Goal: Navigation & Orientation: Find specific page/section

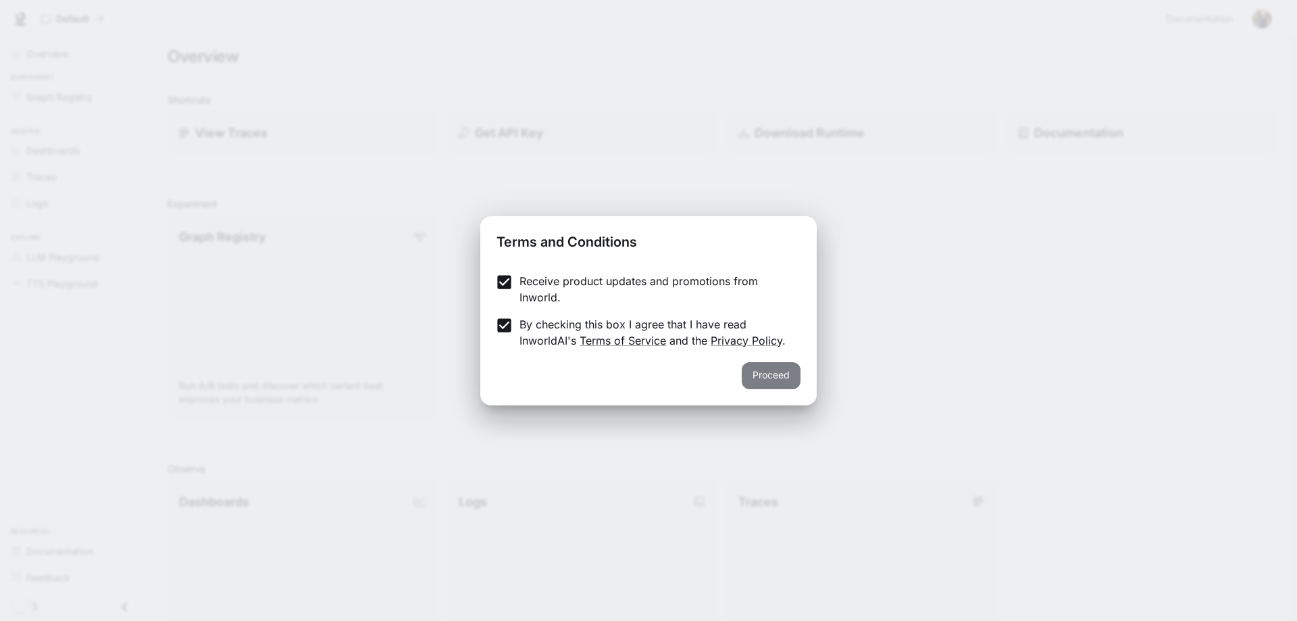
click at [781, 367] on button "Proceed" at bounding box center [771, 375] width 59 height 27
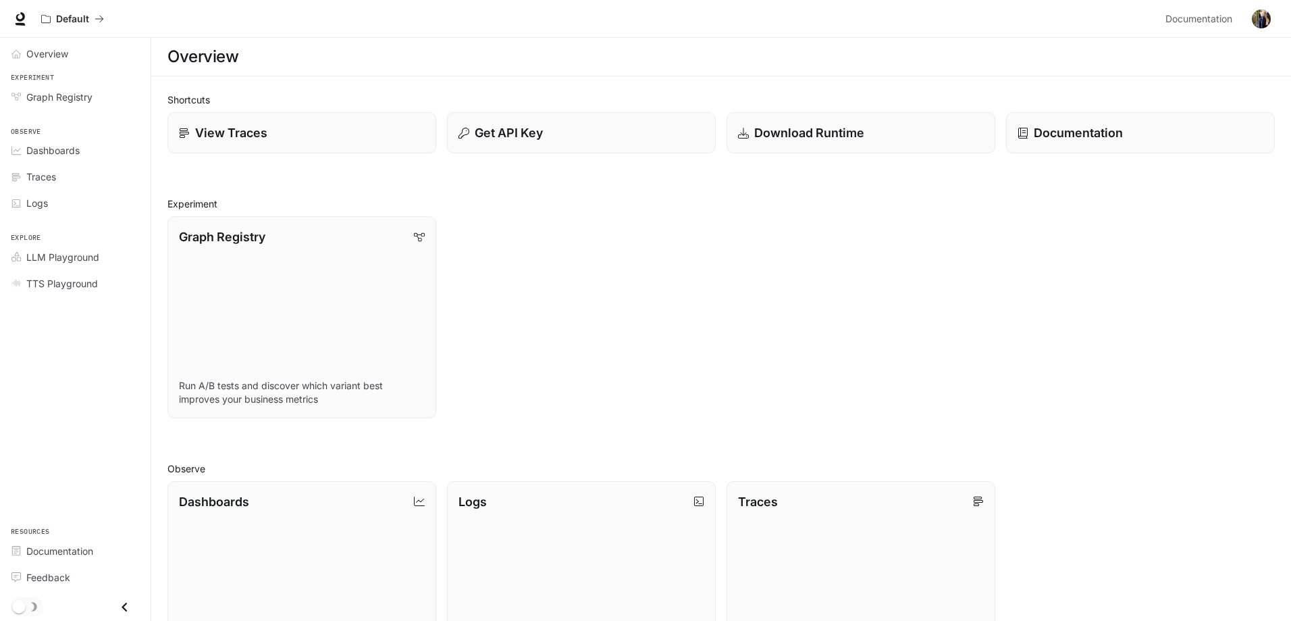
click at [1257, 14] on img "button" at bounding box center [1261, 18] width 19 height 19
click at [784, 239] on div at bounding box center [648, 310] width 1297 height 621
click at [57, 51] on span "Overview" at bounding box center [47, 54] width 42 height 14
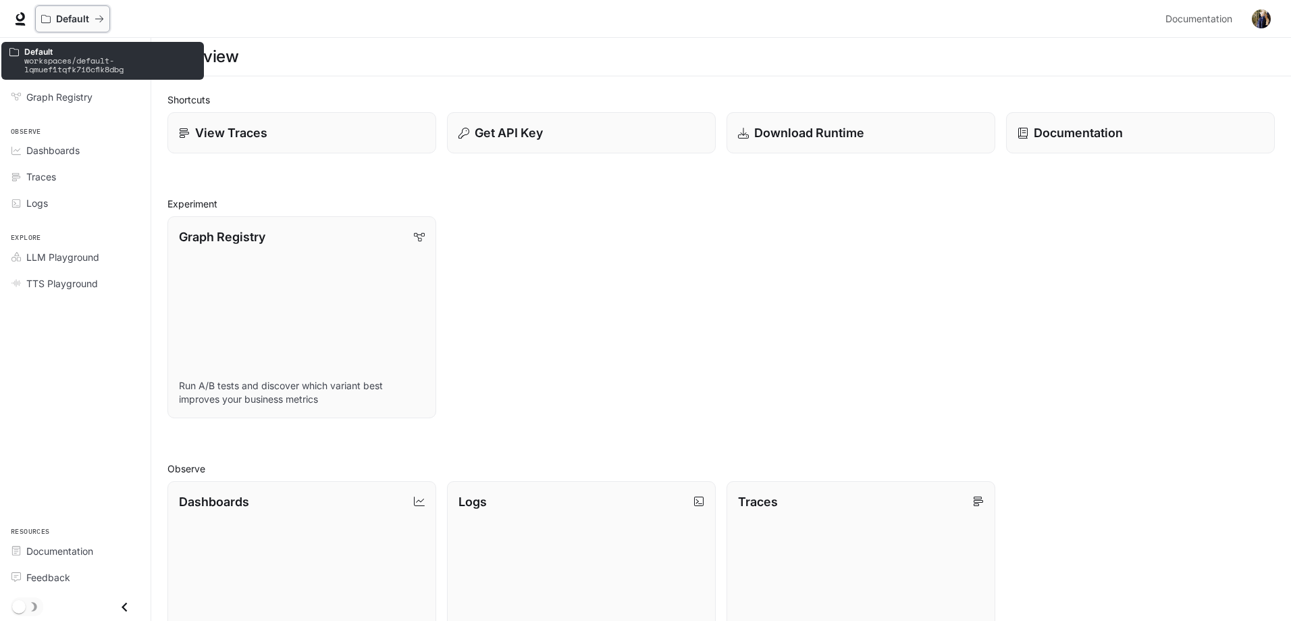
click at [91, 14] on div "Default" at bounding box center [67, 19] width 53 height 11
click at [93, 14] on div "Default" at bounding box center [67, 19] width 53 height 11
